Goal: Task Accomplishment & Management: Manage account settings

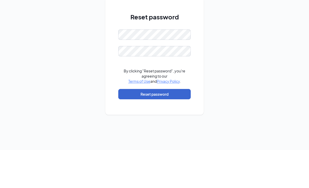
click at [177, 127] on button "Reset password" at bounding box center [154, 132] width 72 height 10
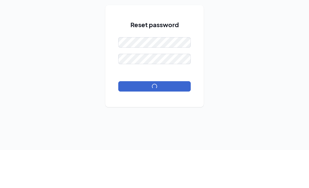
scroll to position [17, 0]
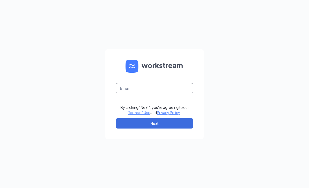
click at [162, 93] on input "text" at bounding box center [155, 88] width 78 height 10
type input "R"
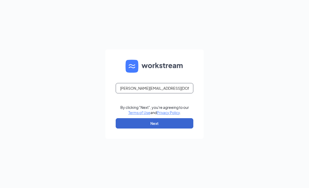
type input "Sonia.cfaweslaco@gmail.com"
click at [170, 128] on button "Next" at bounding box center [155, 123] width 78 height 10
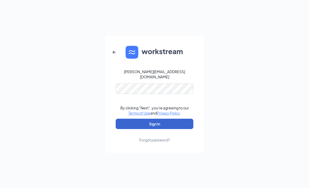
click at [168, 125] on button "Sign In" at bounding box center [155, 124] width 78 height 10
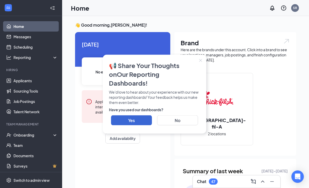
click at [202, 63] on button "Close" at bounding box center [200, 60] width 11 height 11
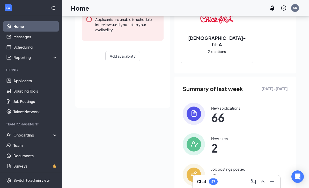
scroll to position [83, 0]
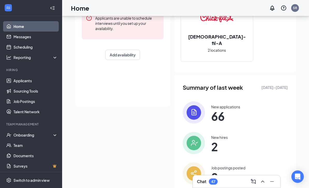
click at [225, 186] on div "Chat 47" at bounding box center [236, 181] width 79 height 8
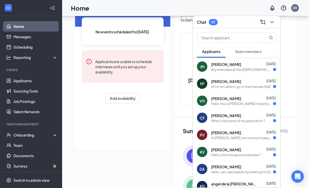
scroll to position [0, 0]
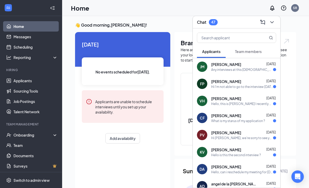
click at [271, 22] on icon "ChevronDown" at bounding box center [272, 22] width 6 height 6
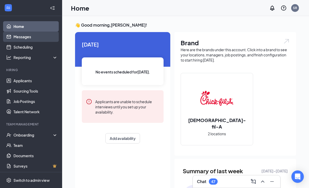
click at [16, 36] on link "Messages" at bounding box center [35, 37] width 44 height 10
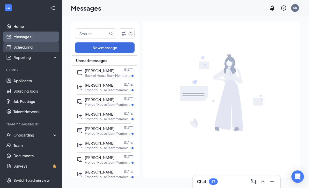
click at [20, 50] on link "Scheduling" at bounding box center [35, 47] width 44 height 10
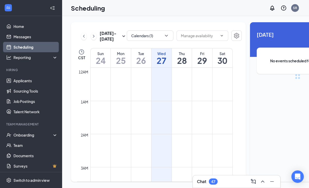
scroll to position [254, 0]
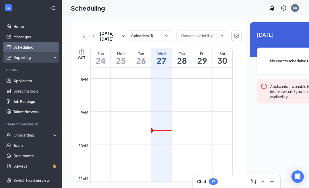
click at [24, 62] on div "Reporting" at bounding box center [31, 57] width 62 height 10
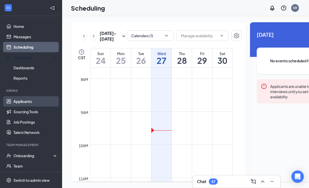
click at [21, 104] on link "Applicants" at bounding box center [35, 101] width 44 height 10
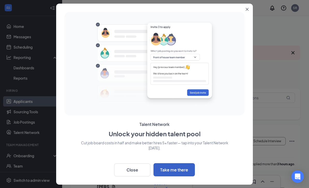
click at [189, 167] on button "Take me there" at bounding box center [173, 169] width 41 height 13
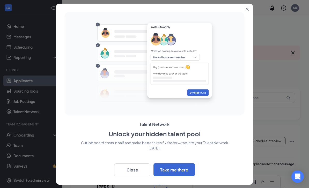
click at [243, 10] on button "Close" at bounding box center [247, 8] width 9 height 9
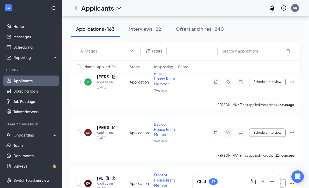
scroll to position [110, 0]
click at [92, 78] on div "Filters Name · Applied On Stage Job posting Score" at bounding box center [185, 60] width 229 height 36
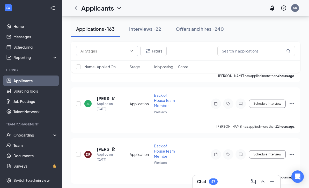
scroll to position [88, 0]
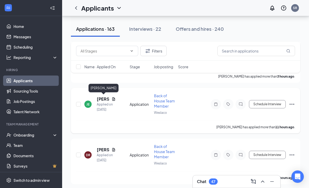
click at [102, 96] on h5 "[PERSON_NAME]" at bounding box center [103, 99] width 13 height 6
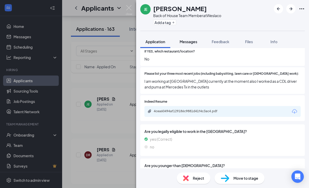
click at [189, 45] on button "Messages" at bounding box center [188, 41] width 28 height 13
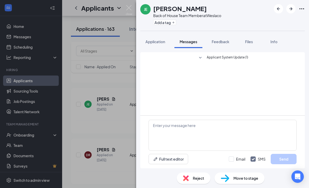
scroll to position [17, 0]
click at [226, 39] on span "Feedback" at bounding box center [220, 41] width 18 height 5
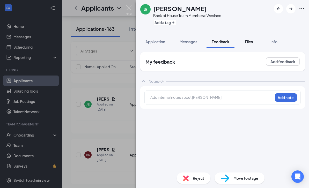
click at [251, 39] on div "Files" at bounding box center [248, 41] width 10 height 5
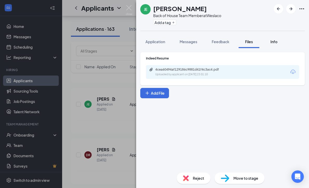
click at [277, 39] on span "Info" at bounding box center [273, 41] width 7 height 5
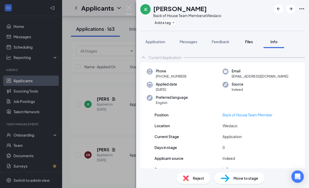
click at [250, 39] on span "Files" at bounding box center [249, 41] width 8 height 5
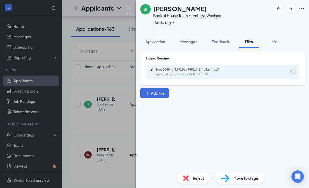
click at [66, 85] on div "JE John Espericueta Back of House Team Member at Weslaco Add a tag Application …" at bounding box center [154, 94] width 309 height 188
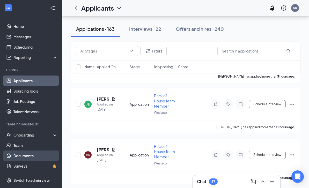
click at [35, 158] on link "Documents" at bounding box center [35, 155] width 44 height 10
